Goal: Find specific page/section: Find specific page/section

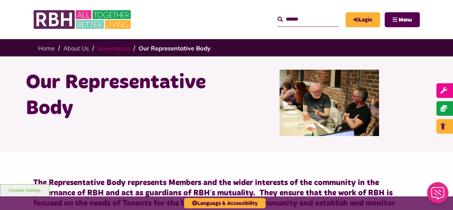
click at [106, 49] on link "Governance" at bounding box center [113, 48] width 32 height 8
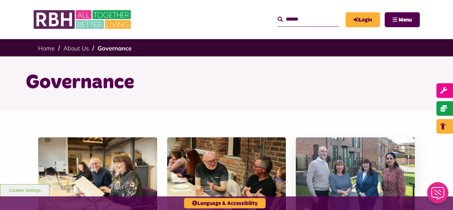
click at [340, 158] on img at bounding box center [355, 174] width 119 height 74
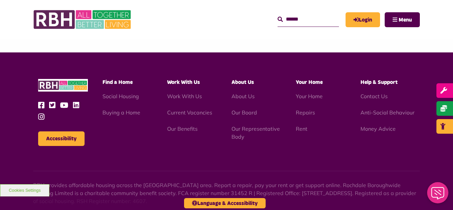
scroll to position [514, 0]
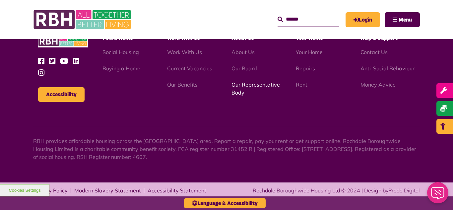
click at [244, 85] on link "Our Representative Body" at bounding box center [255, 88] width 48 height 15
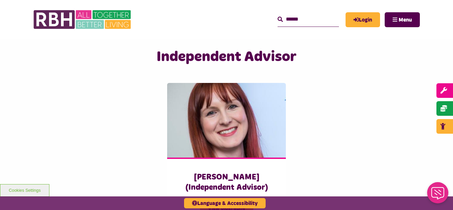
scroll to position [1618, 0]
